Goal: Transaction & Acquisition: Obtain resource

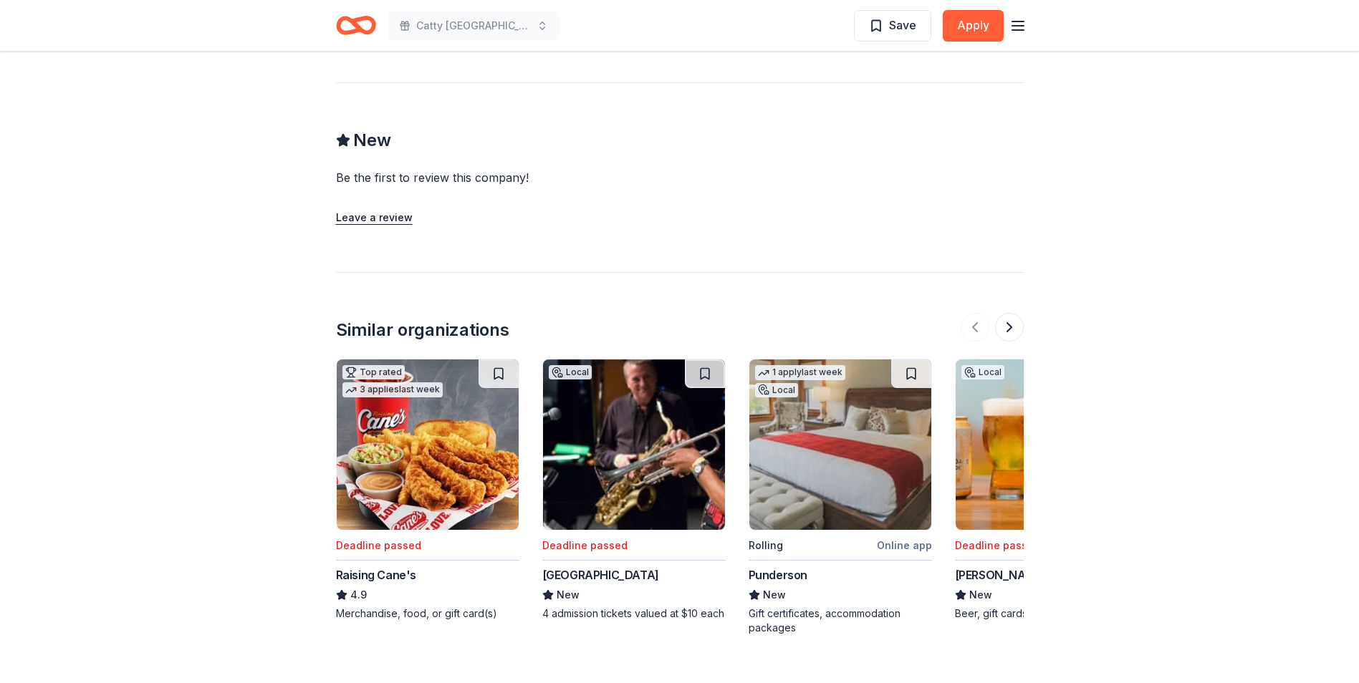
scroll to position [1217, 0]
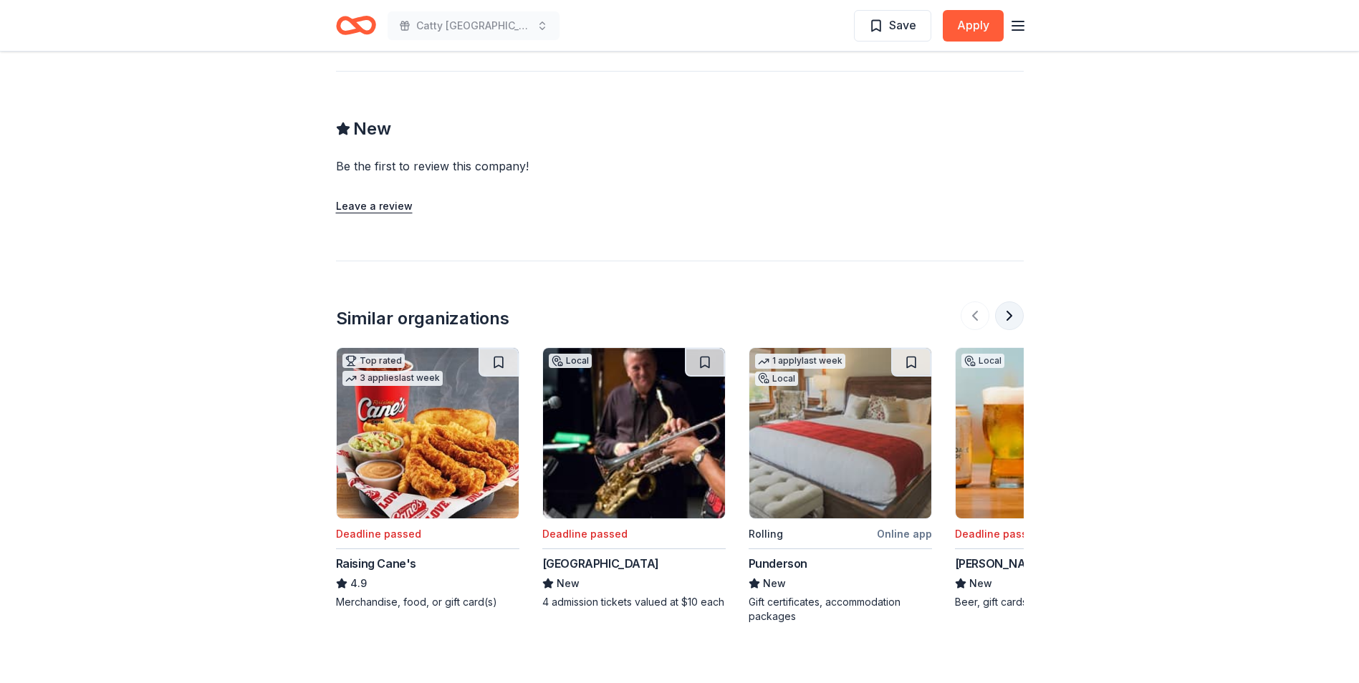
click at [1013, 322] on button at bounding box center [1009, 316] width 29 height 29
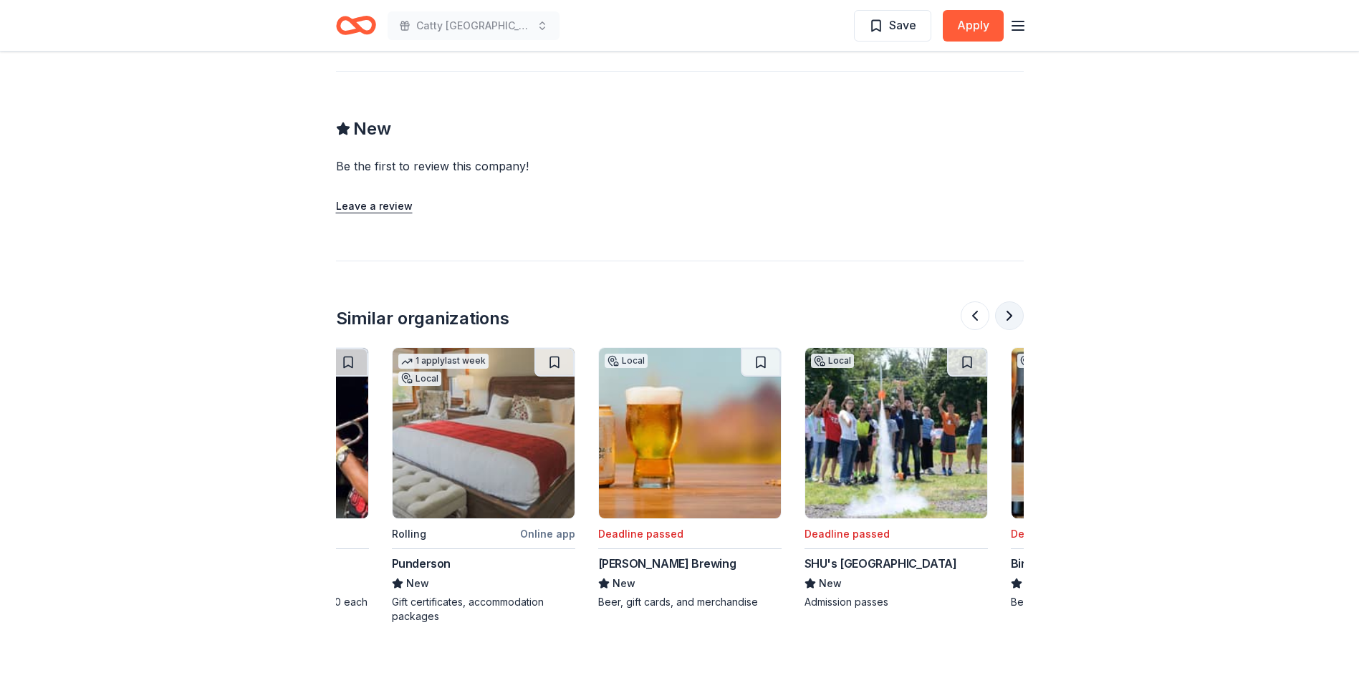
scroll to position [0, 619]
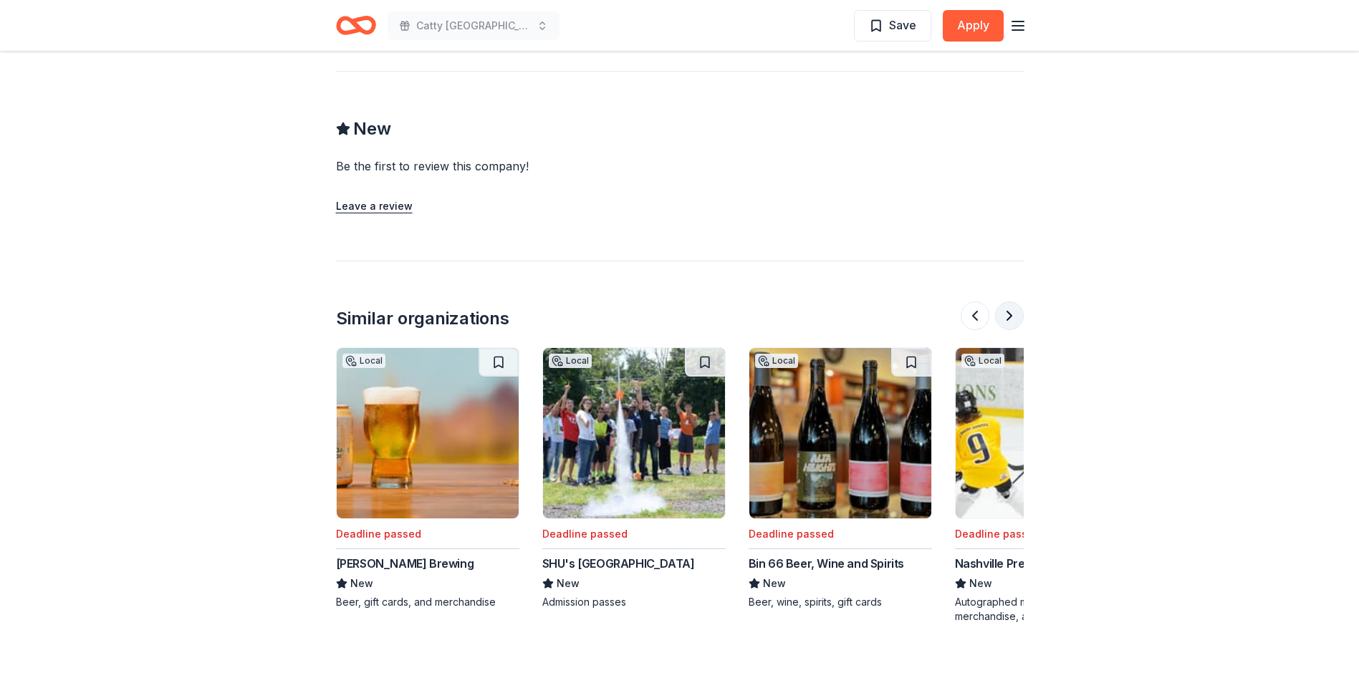
click at [1013, 322] on button at bounding box center [1009, 316] width 29 height 29
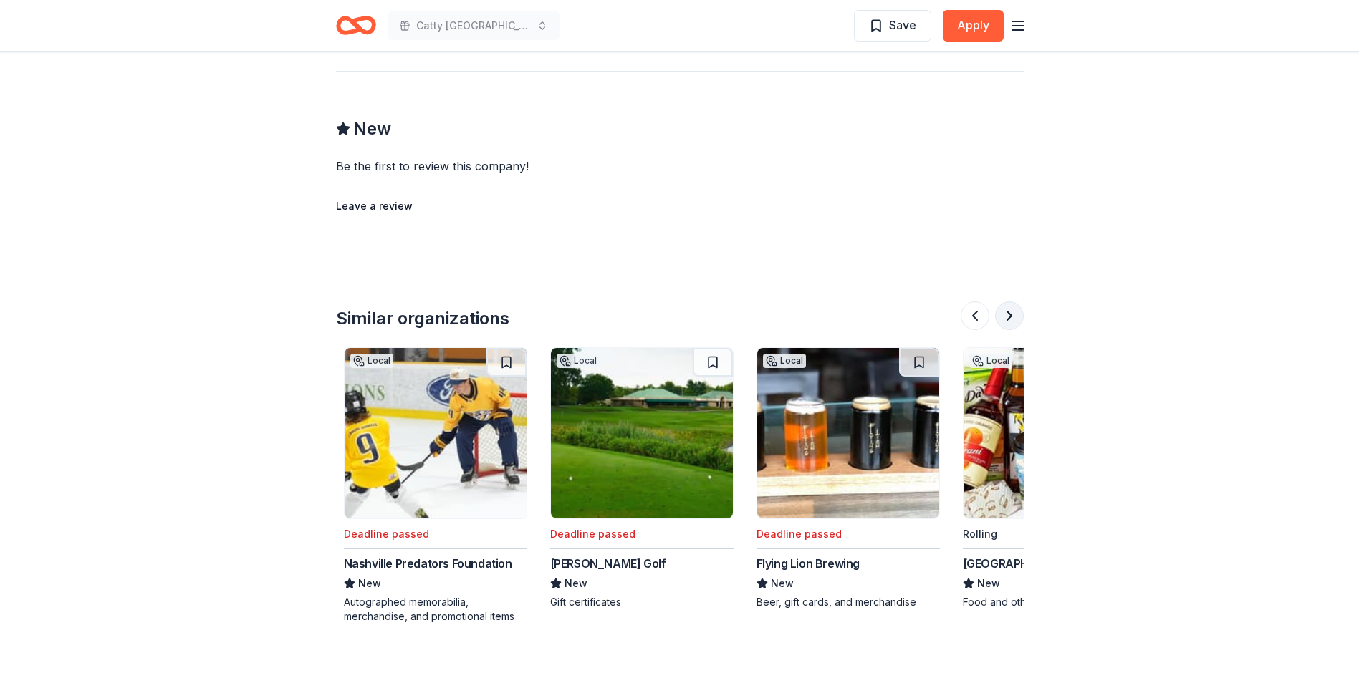
scroll to position [0, 1238]
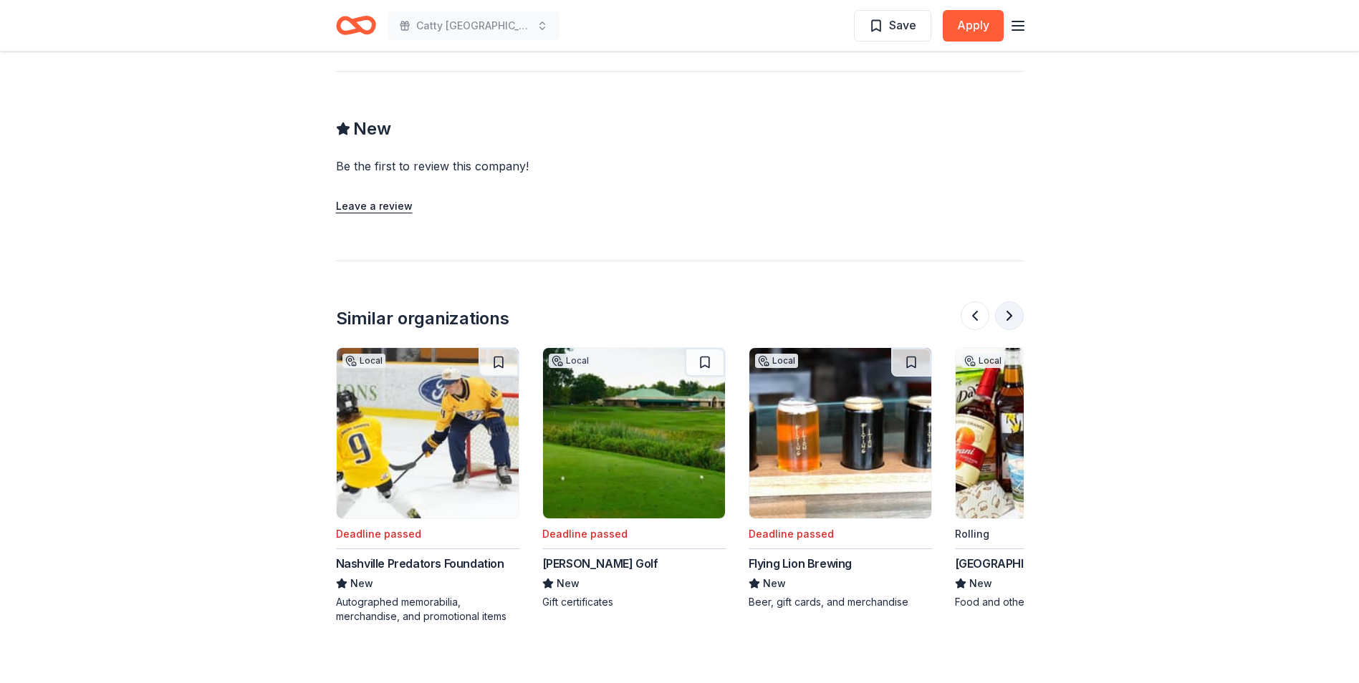
click at [1013, 322] on button at bounding box center [1009, 316] width 29 height 29
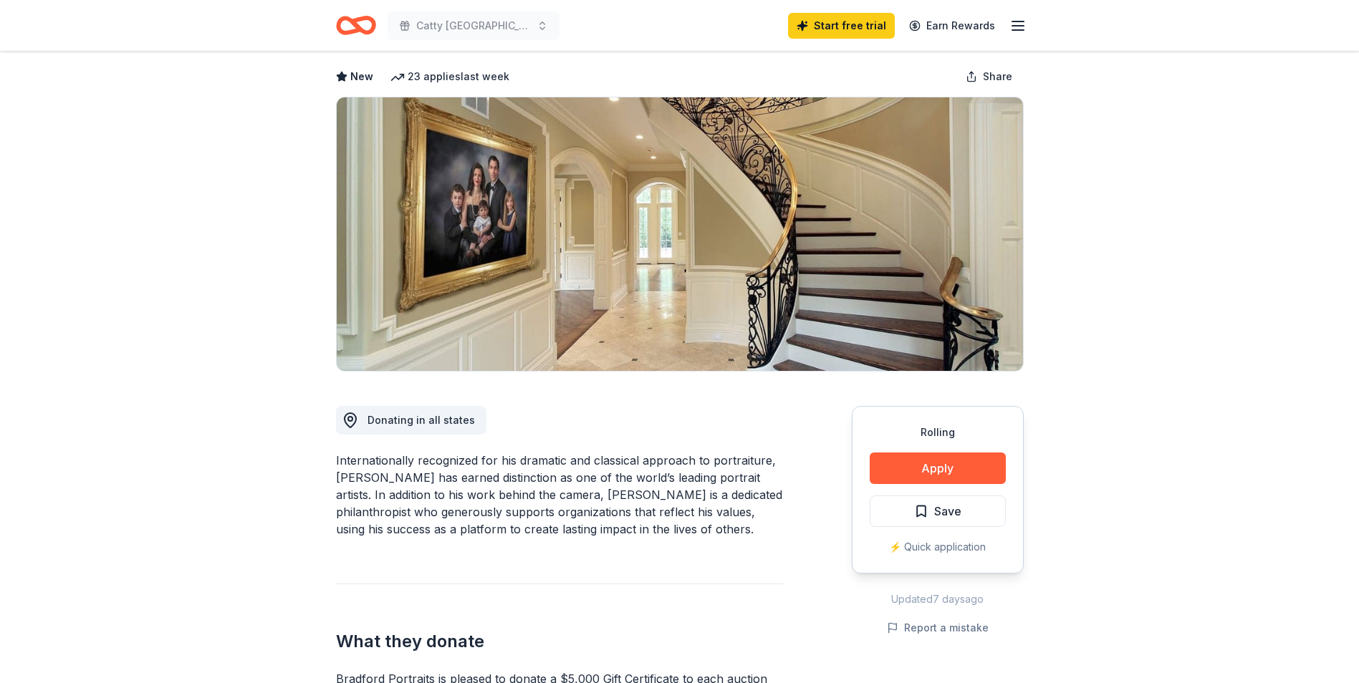
scroll to position [0, 0]
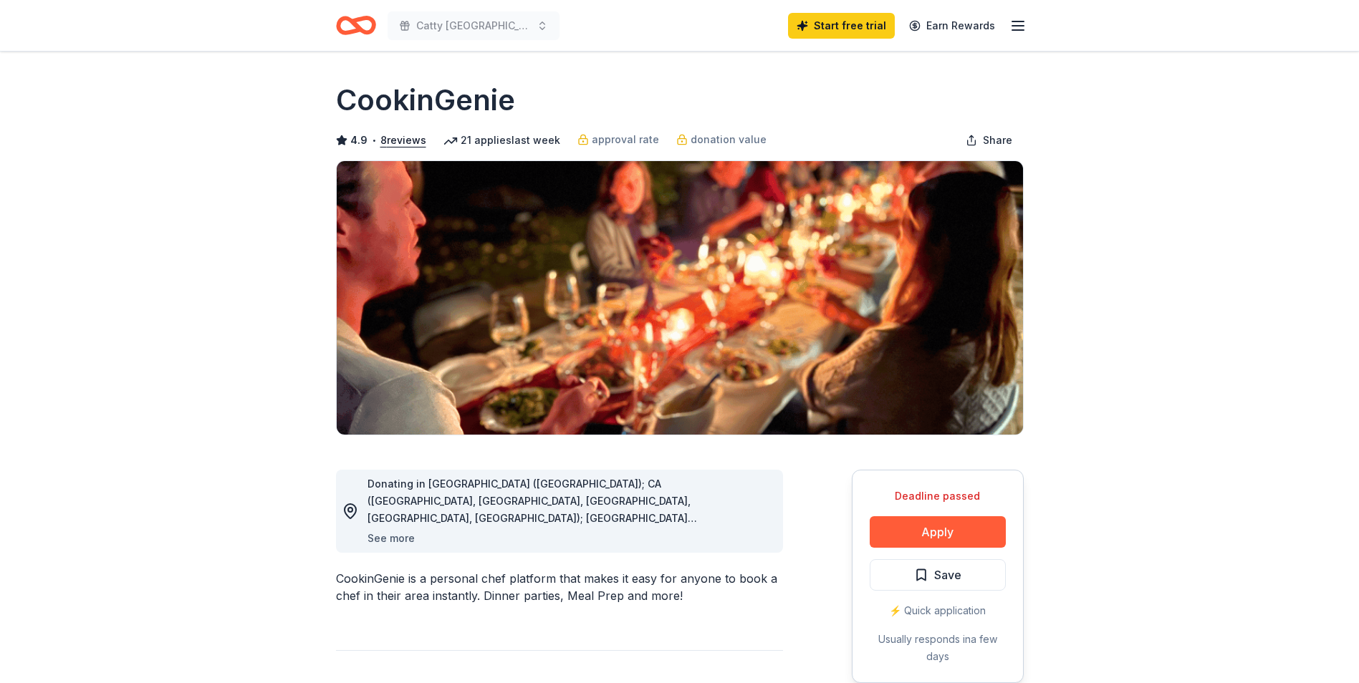
click at [403, 539] on button "See more" at bounding box center [390, 538] width 47 height 17
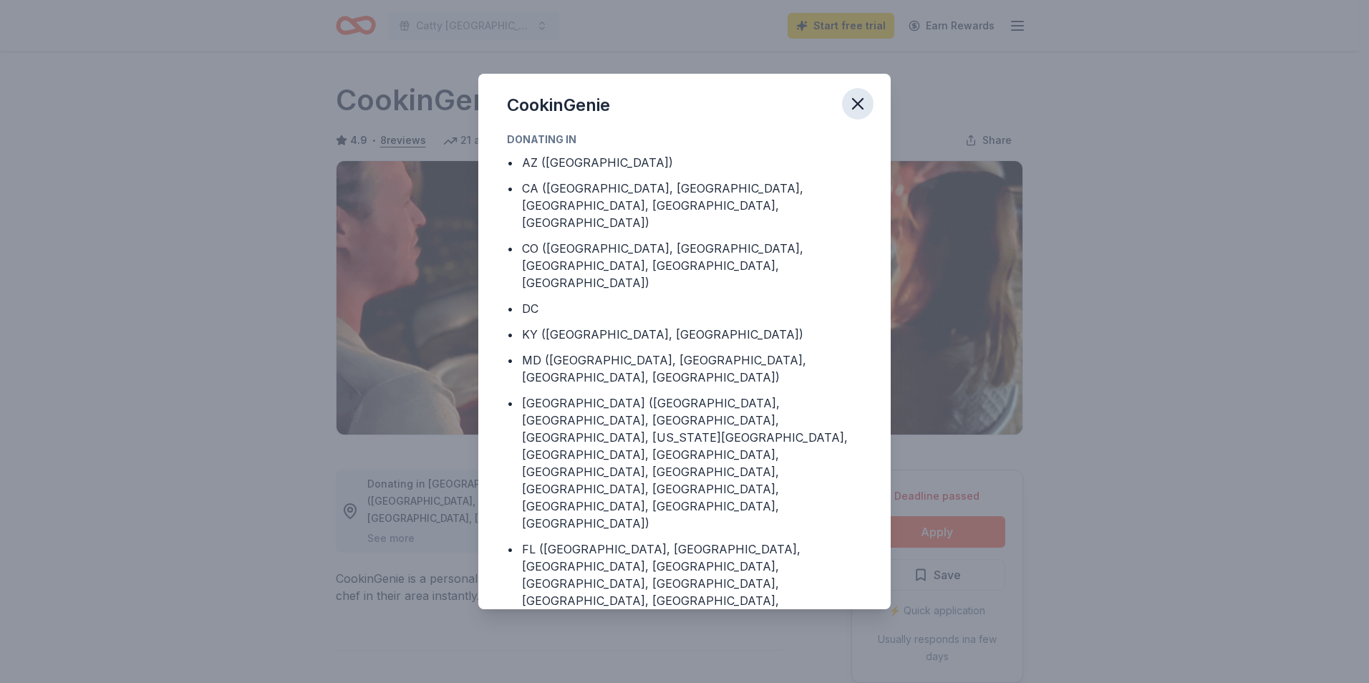
click at [852, 106] on icon "button" at bounding box center [858, 104] width 20 height 20
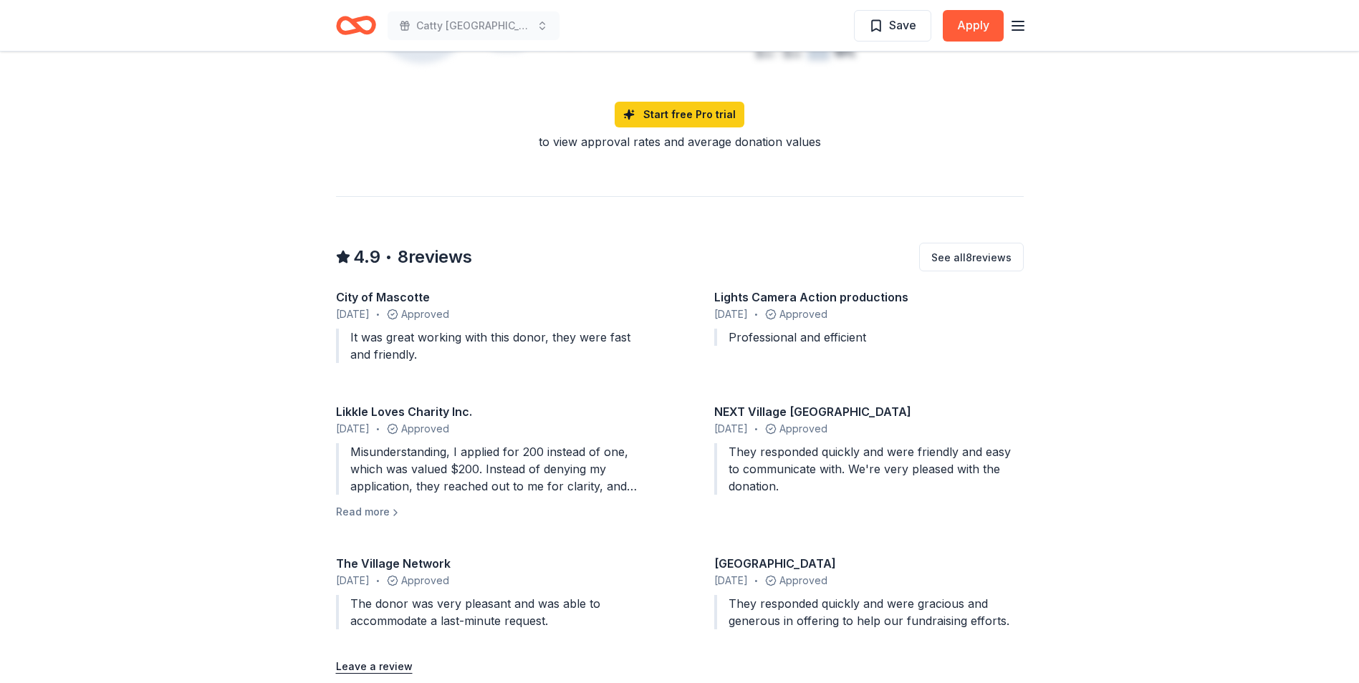
scroll to position [1217, 0]
